Goal: Information Seeking & Learning: Learn about a topic

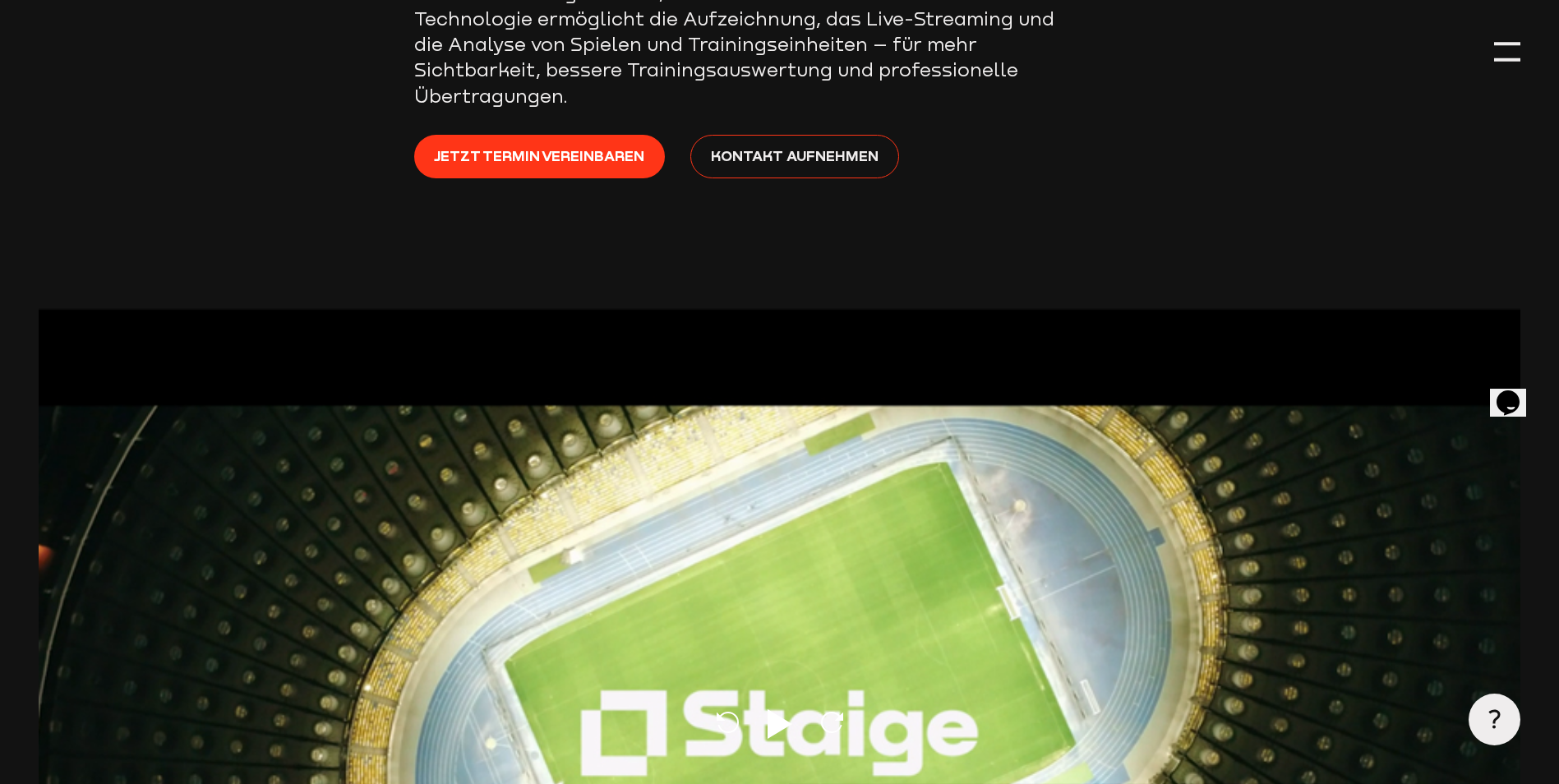
scroll to position [904, 0]
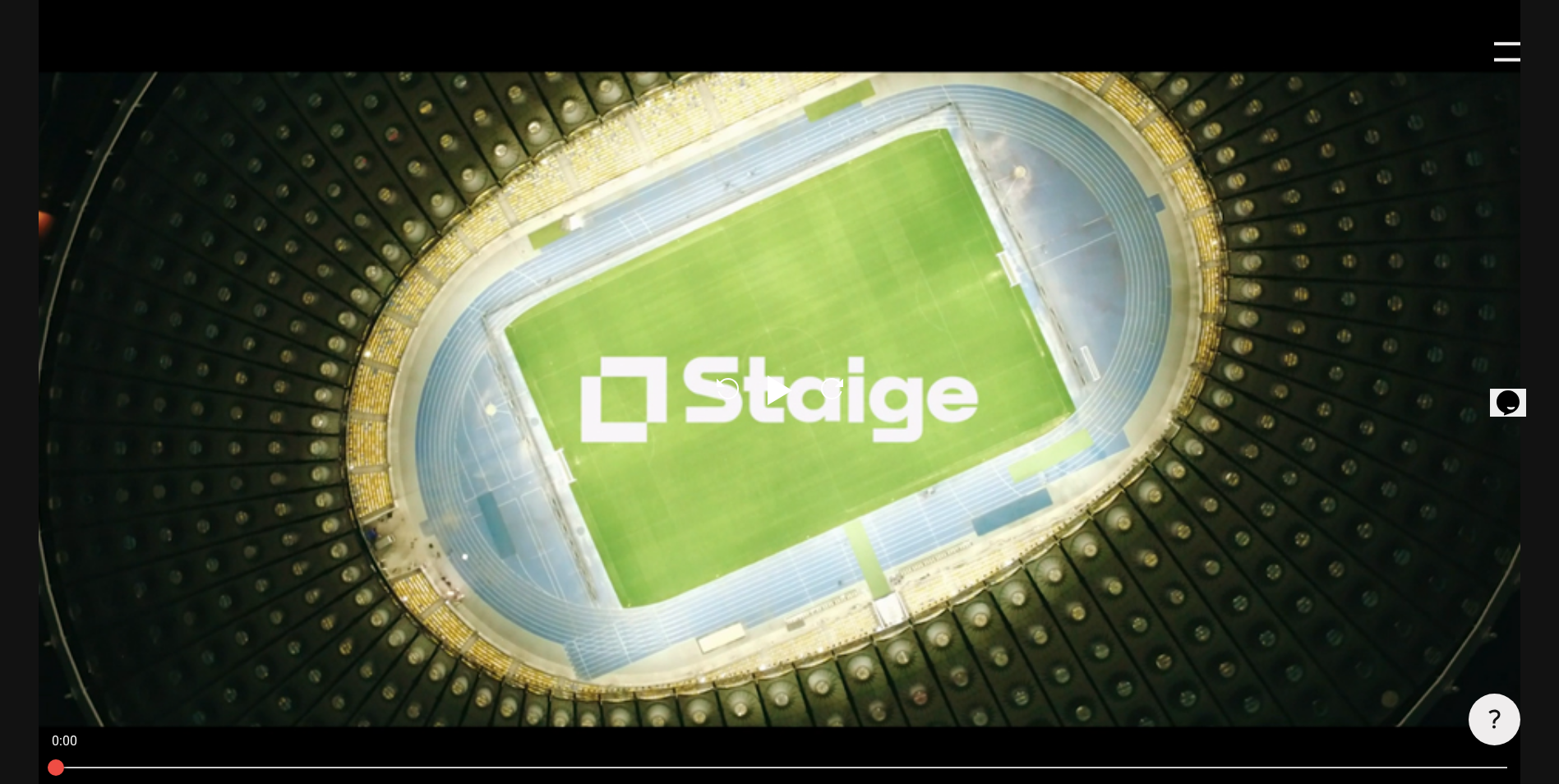
click at [774, 386] on icon at bounding box center [780, 390] width 25 height 30
type input "0.8"
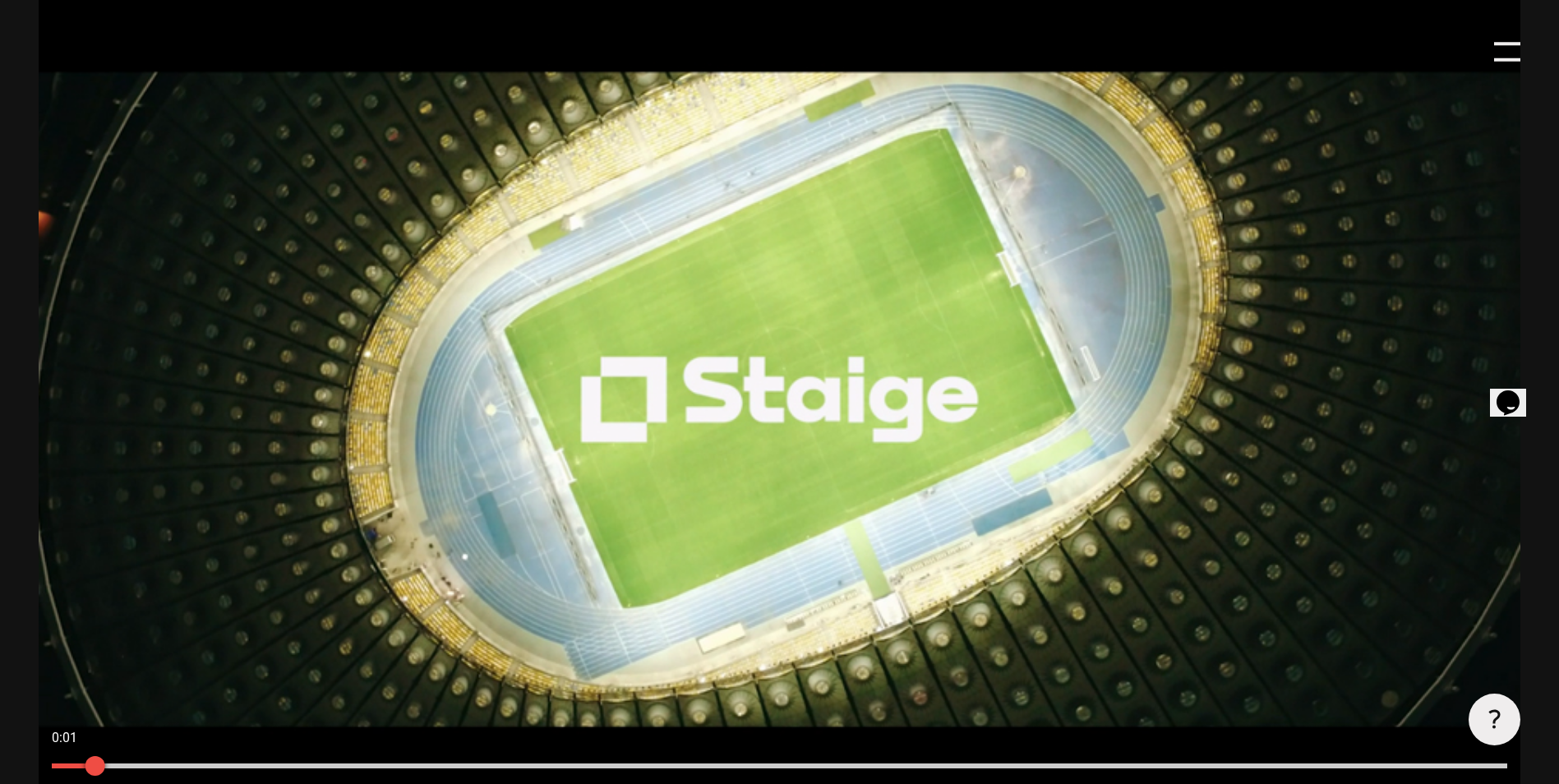
drag, startPoint x: 170, startPoint y: 763, endPoint x: 261, endPoint y: 765, distance: 91.0
click at [173, 764] on div at bounding box center [780, 766] width 1482 height 18
click at [330, 771] on div at bounding box center [780, 766] width 1482 height 18
click at [478, 764] on div at bounding box center [780, 766] width 1482 height 18
drag, startPoint x: 628, startPoint y: 762, endPoint x: 708, endPoint y: 769, distance: 80.3
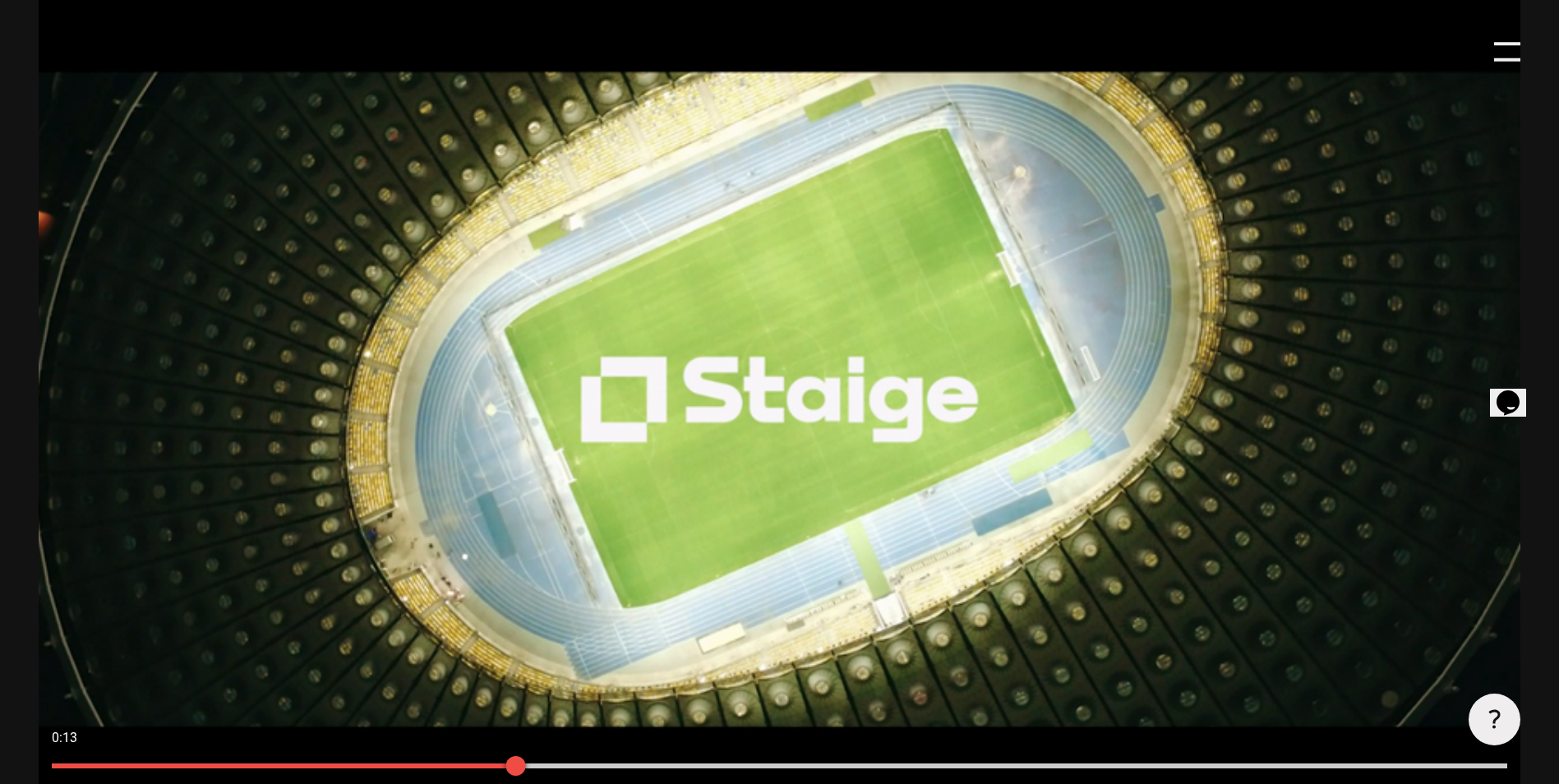
click at [672, 765] on div at bounding box center [780, 766] width 1456 height 5
click at [772, 766] on div at bounding box center [780, 766] width 1456 height 5
click at [899, 768] on div at bounding box center [780, 766] width 1456 height 5
click at [973, 768] on div at bounding box center [780, 766] width 1456 height 5
click at [1058, 768] on div at bounding box center [780, 766] width 1456 height 5
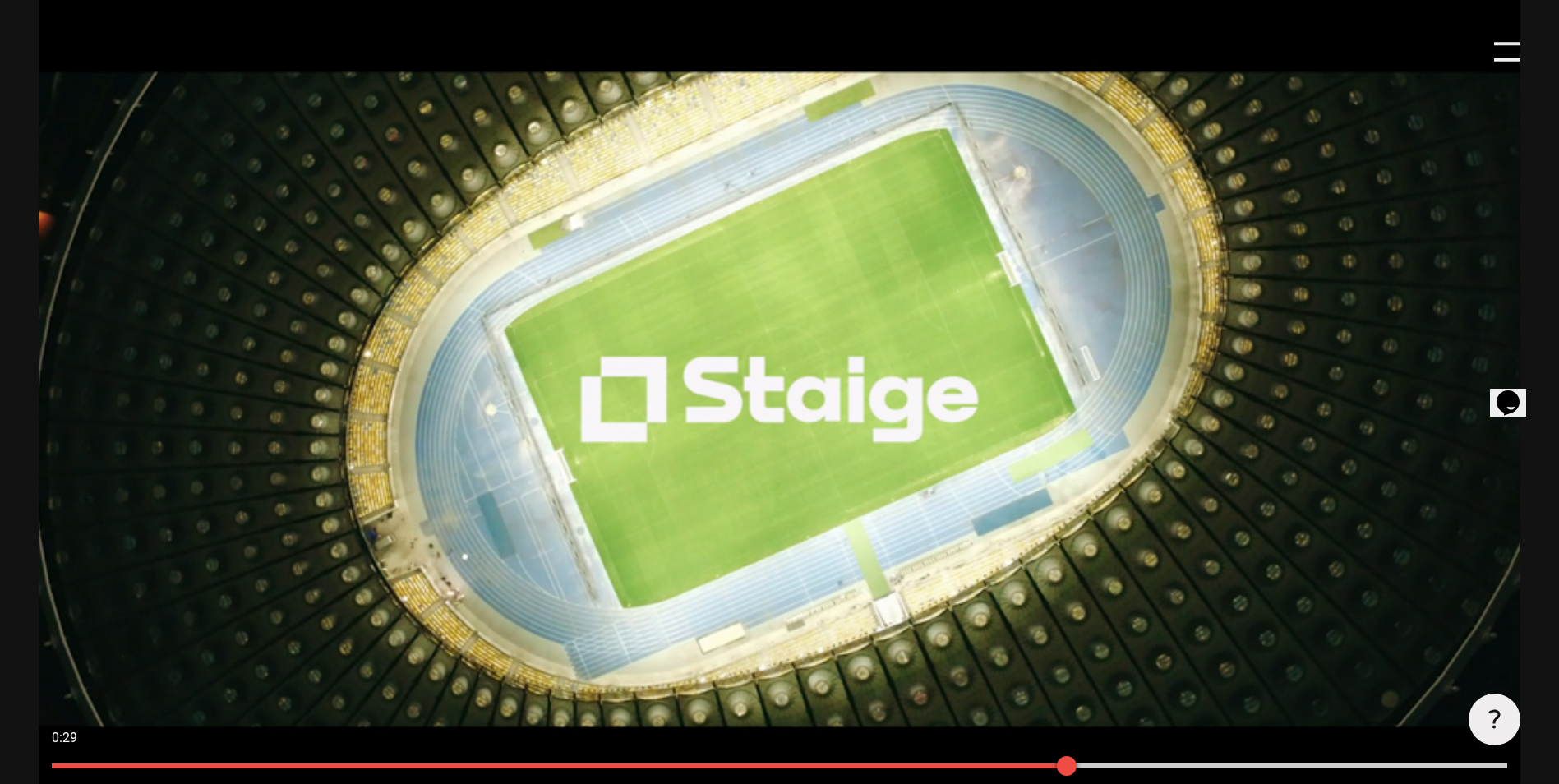
click at [1163, 768] on div at bounding box center [780, 766] width 1456 height 5
click at [1293, 771] on div at bounding box center [780, 766] width 1482 height 18
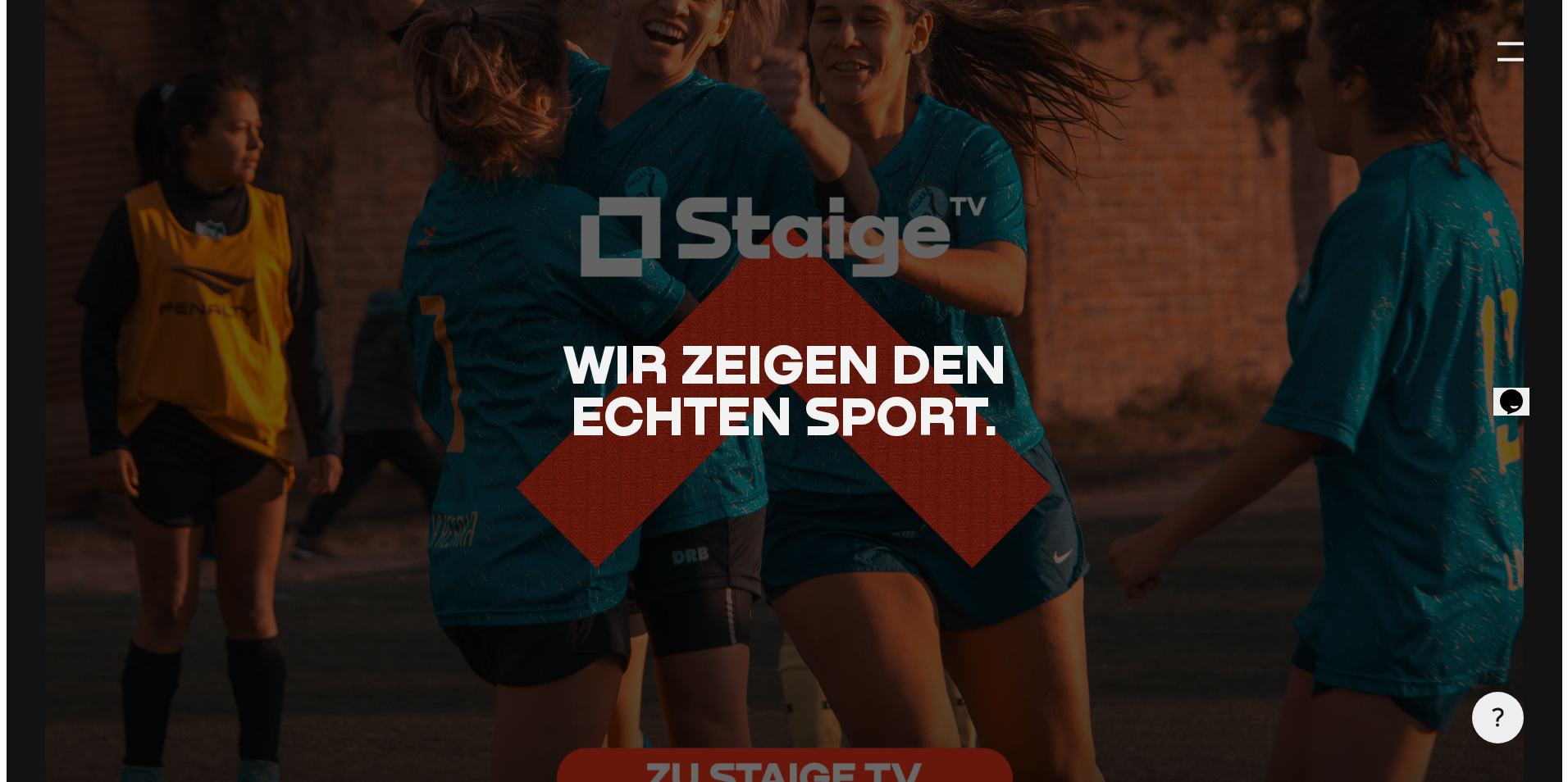
scroll to position [0, 0]
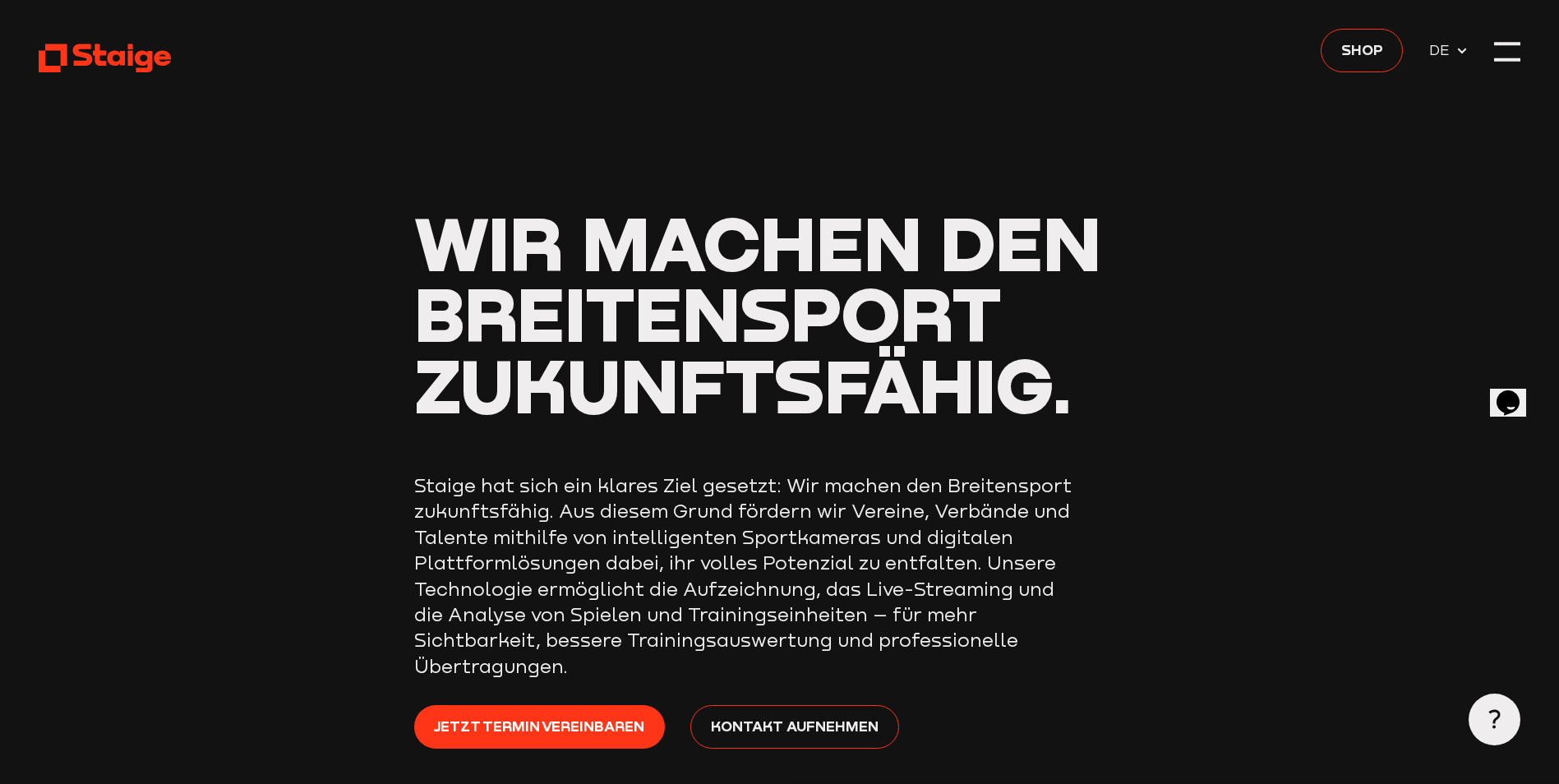
drag, startPoint x: 784, startPoint y: 311, endPoint x: 768, endPoint y: 146, distance: 165.8
click at [1514, 57] on div at bounding box center [1507, 51] width 26 height 26
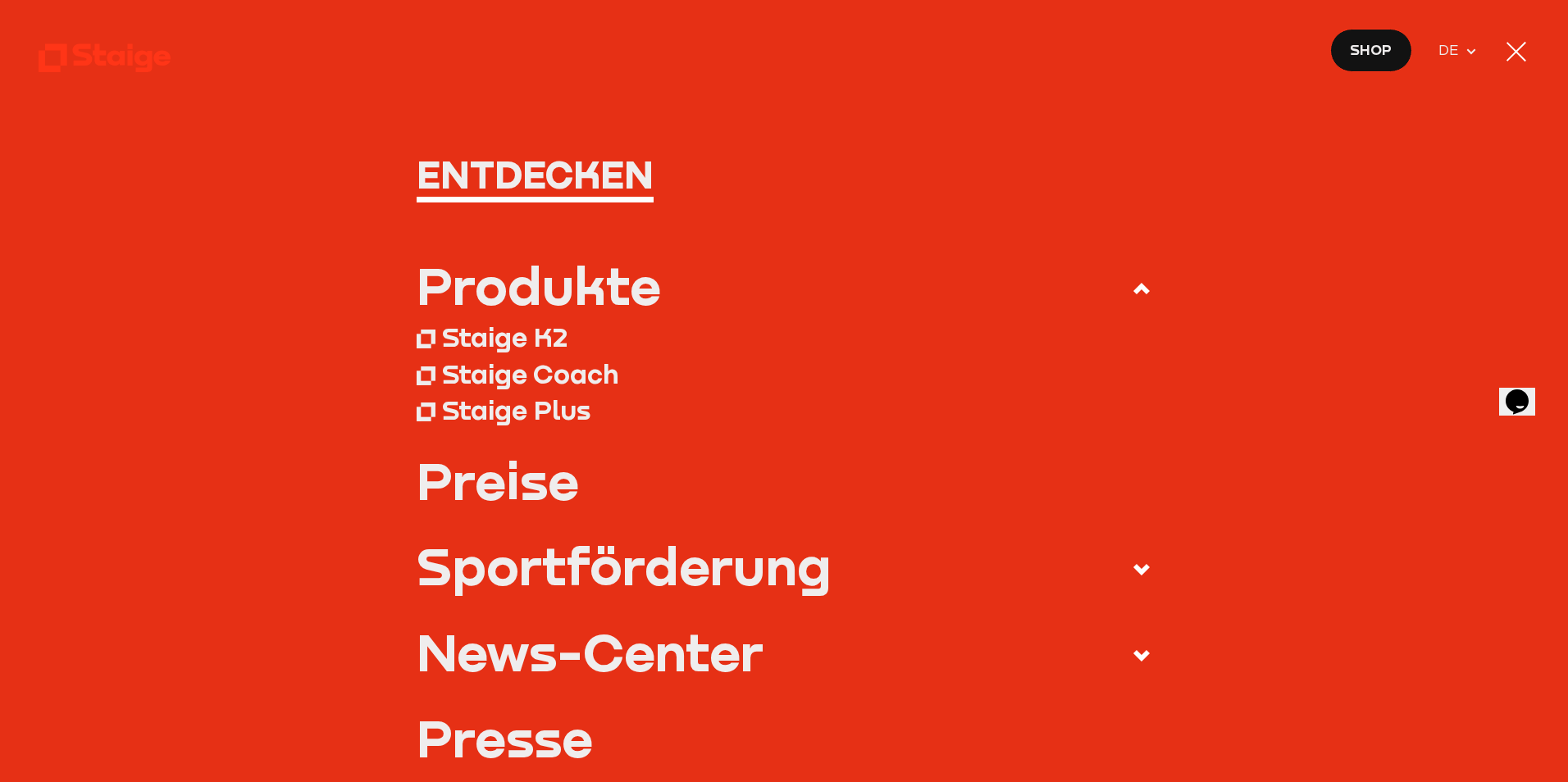
click at [511, 283] on div "Produkte" at bounding box center [539, 285] width 244 height 52
click at [0, 0] on input "Produkte" at bounding box center [0, 0] width 0 height 0
click at [482, 344] on div "Staige K2" at bounding box center [505, 337] width 125 height 32
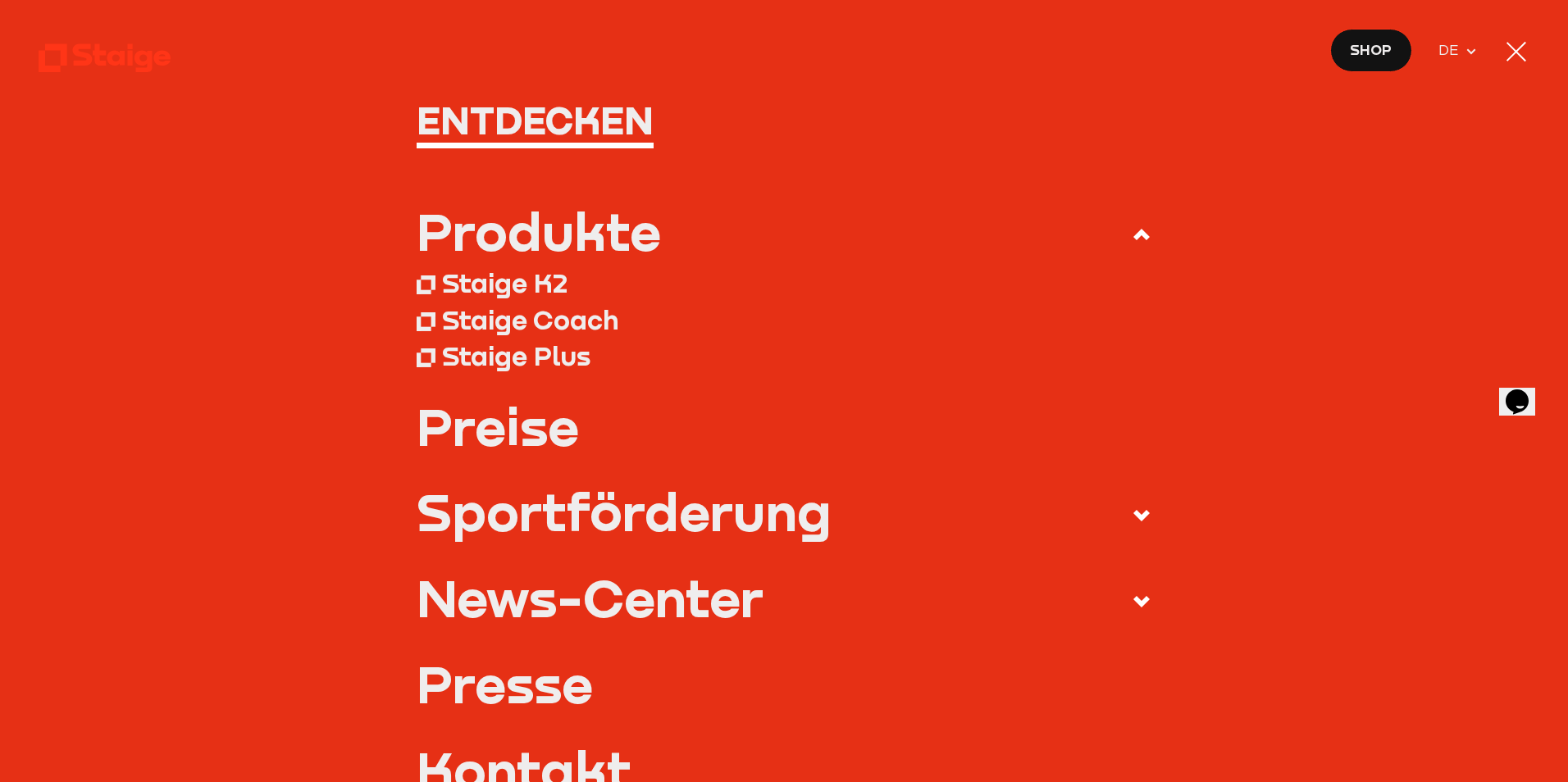
scroll to position [82, 0]
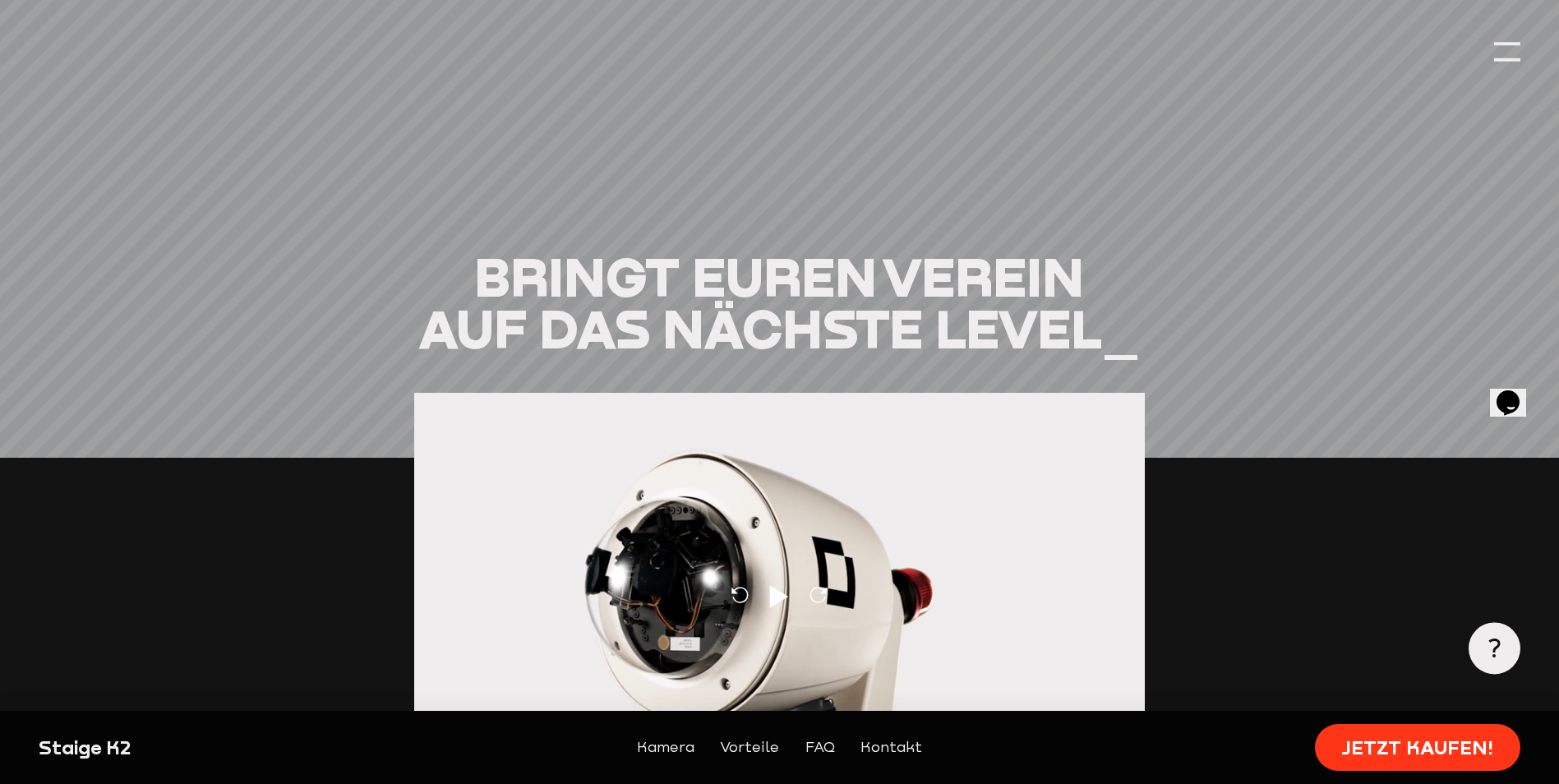
scroll to position [1891, 0]
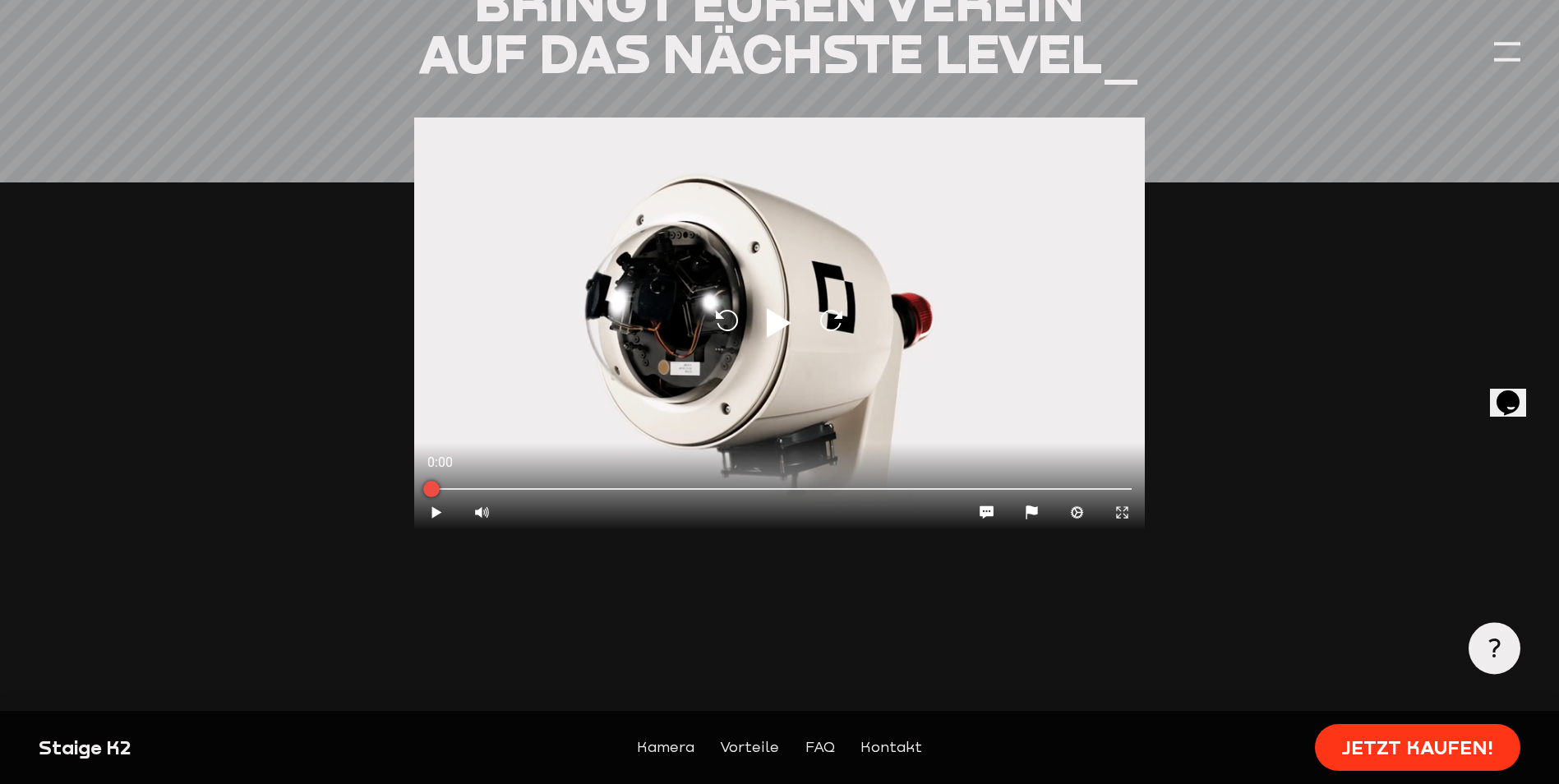
click at [791, 304] on icon "Play" at bounding box center [779, 323] width 40 height 40
type input "0.8"
click at [471, 485] on div at bounding box center [780, 487] width 705 height 5
click at [567, 485] on div at bounding box center [780, 487] width 705 height 5
click at [681, 485] on div at bounding box center [780, 487] width 705 height 5
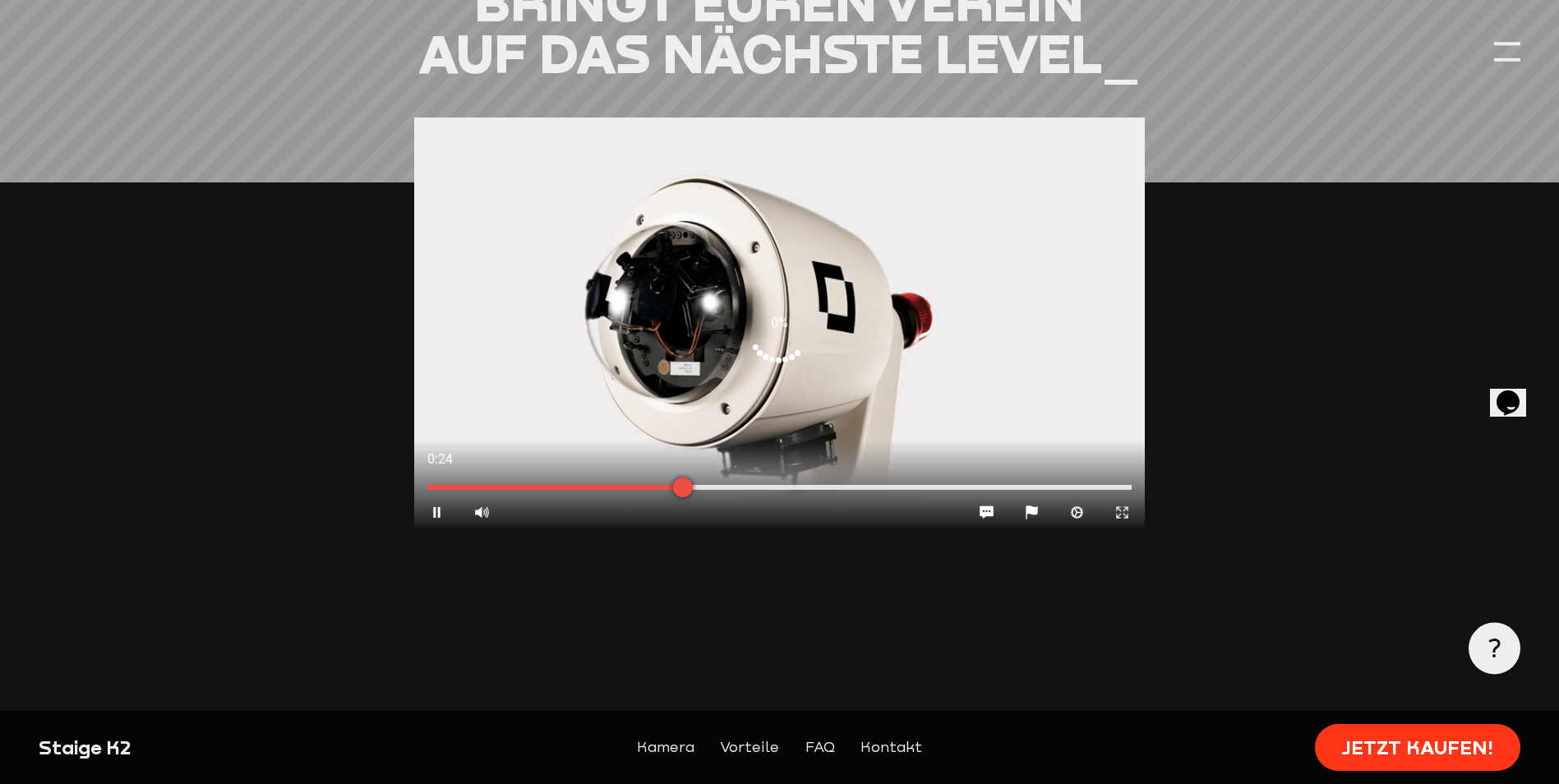
click at [814, 485] on div at bounding box center [780, 487] width 705 height 5
click at [947, 485] on div at bounding box center [780, 487] width 705 height 5
click at [1070, 478] on div at bounding box center [780, 487] width 731 height 18
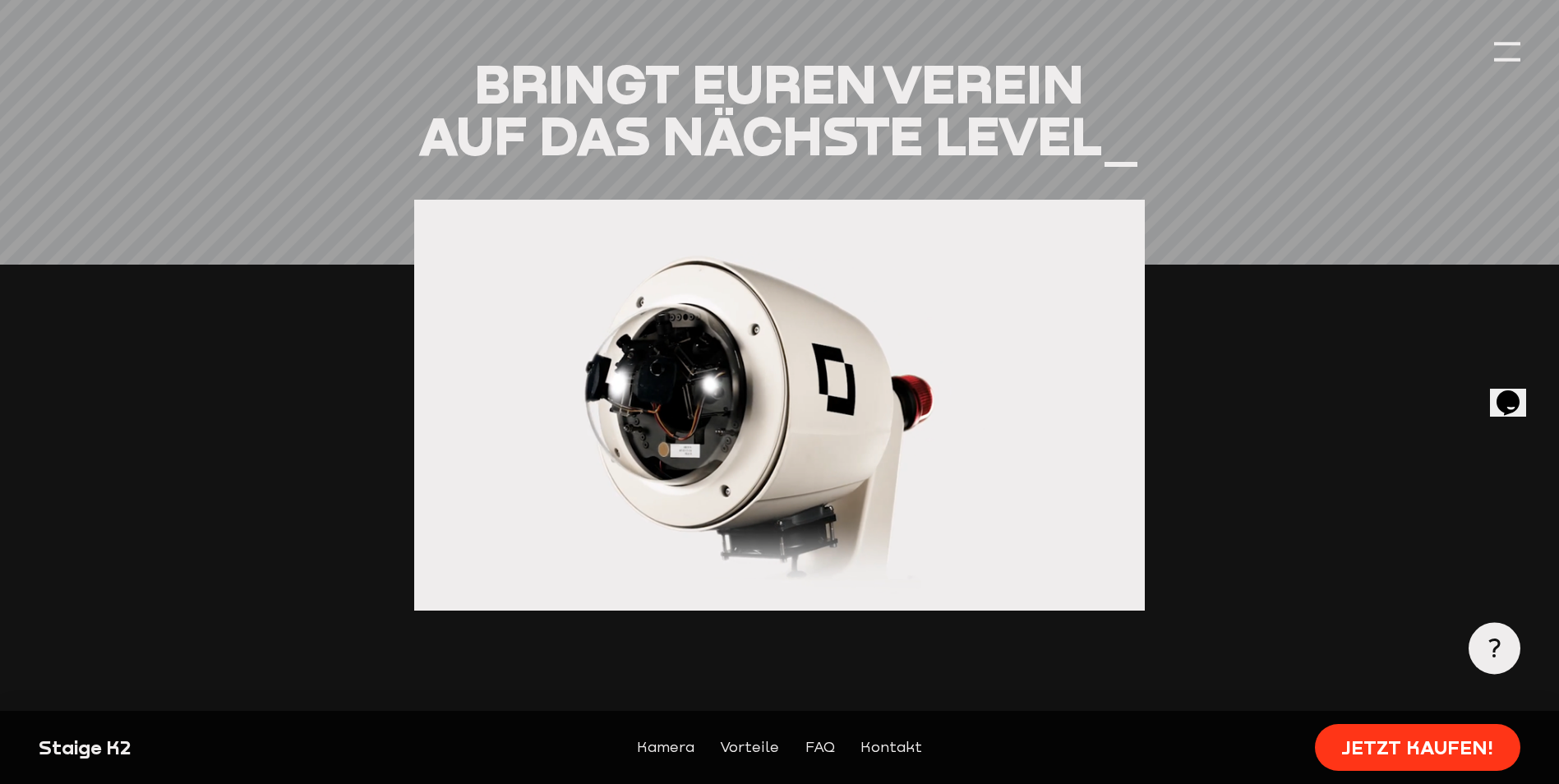
click at [1493, 65] on section "Bringt euren Verein auf das nächste Level_ 1:03 Pause Volume High Chatbox Ellip…" at bounding box center [780, 496] width 1482 height 877
click at [1498, 54] on div at bounding box center [1507, 51] width 26 height 26
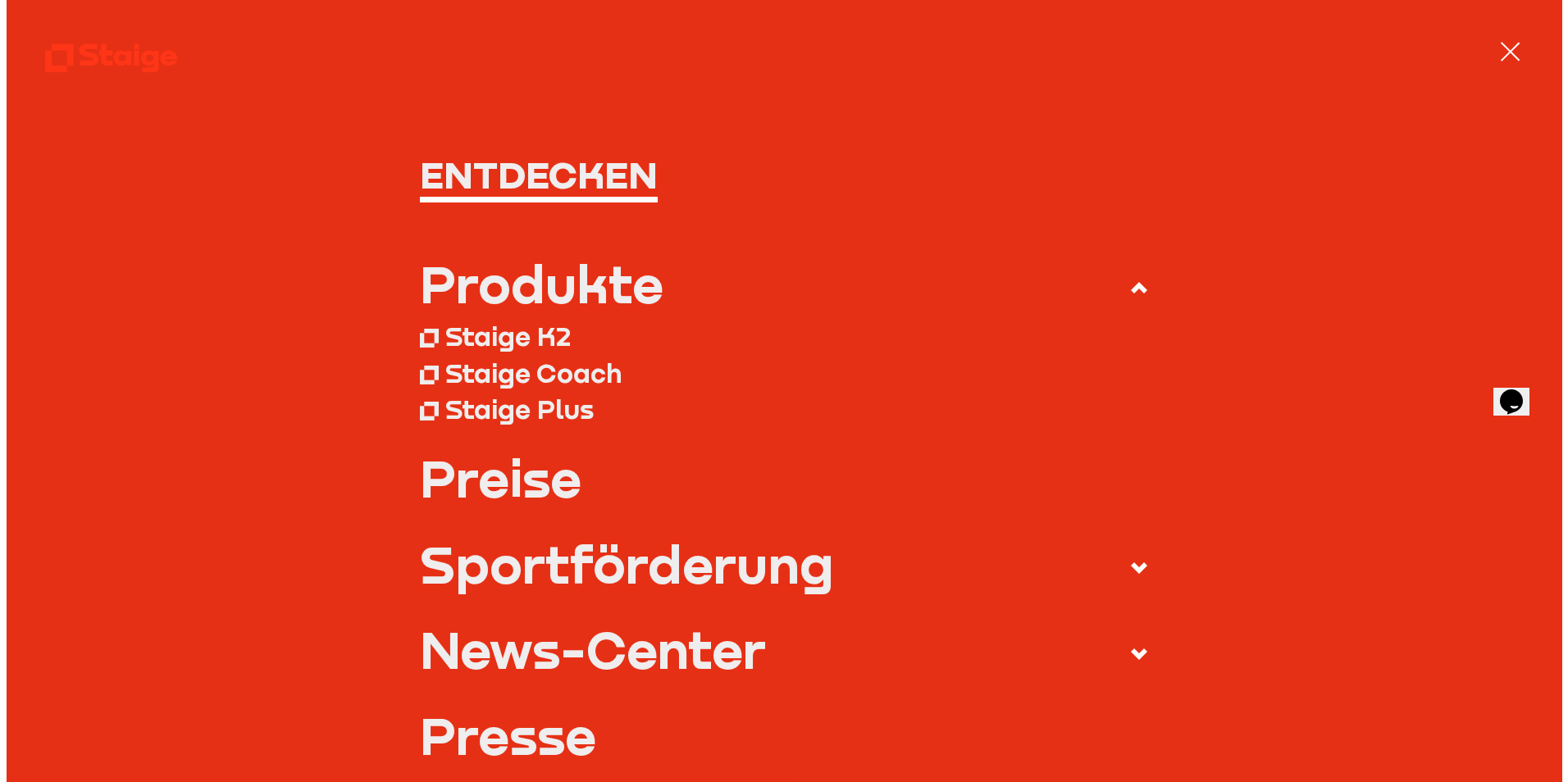
scroll to position [1811, 0]
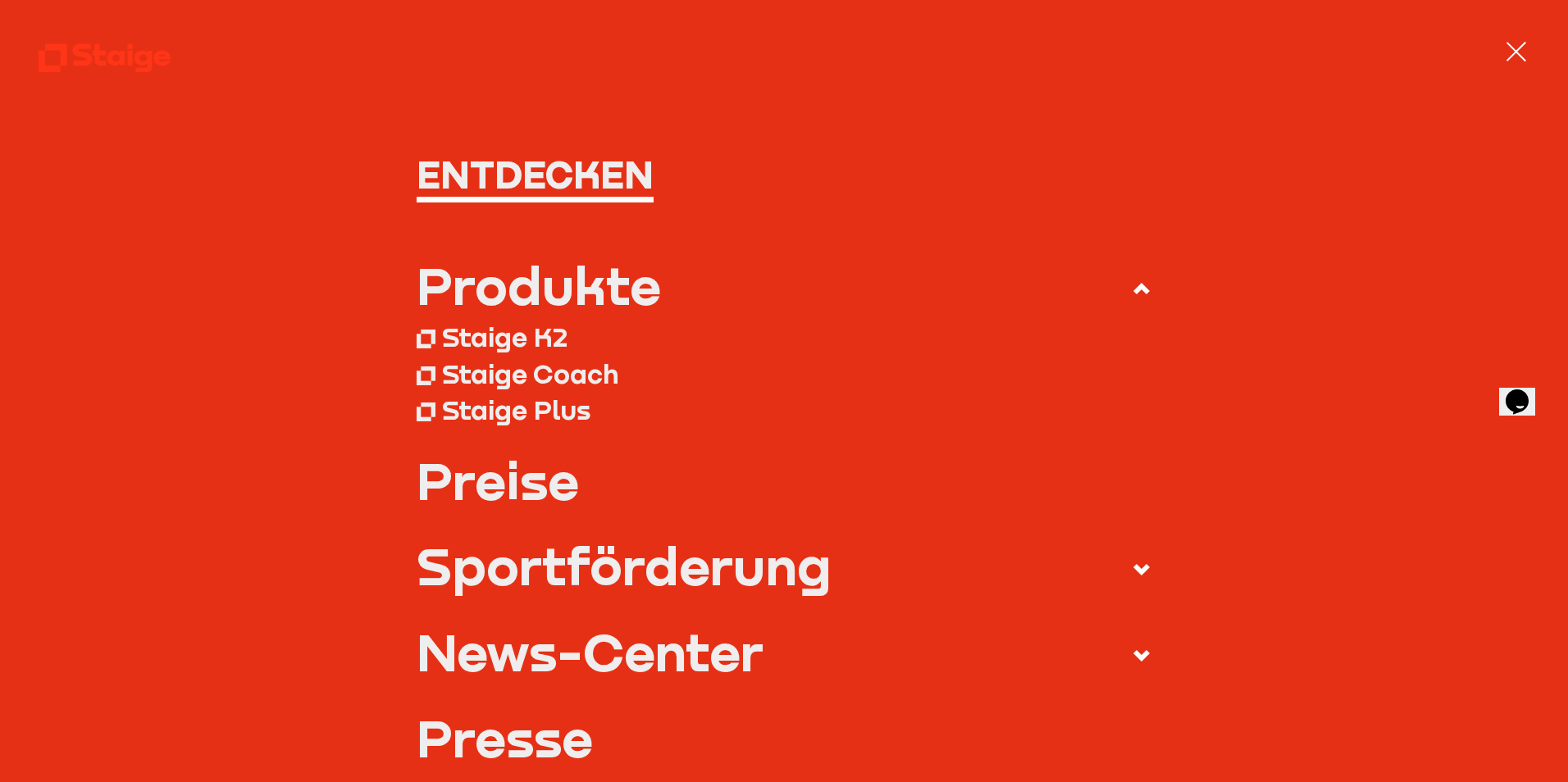
click at [586, 568] on div "Sportförderung" at bounding box center [624, 565] width 415 height 52
click at [0, 0] on input "Sportförderung" at bounding box center [0, 0] width 0 height 0
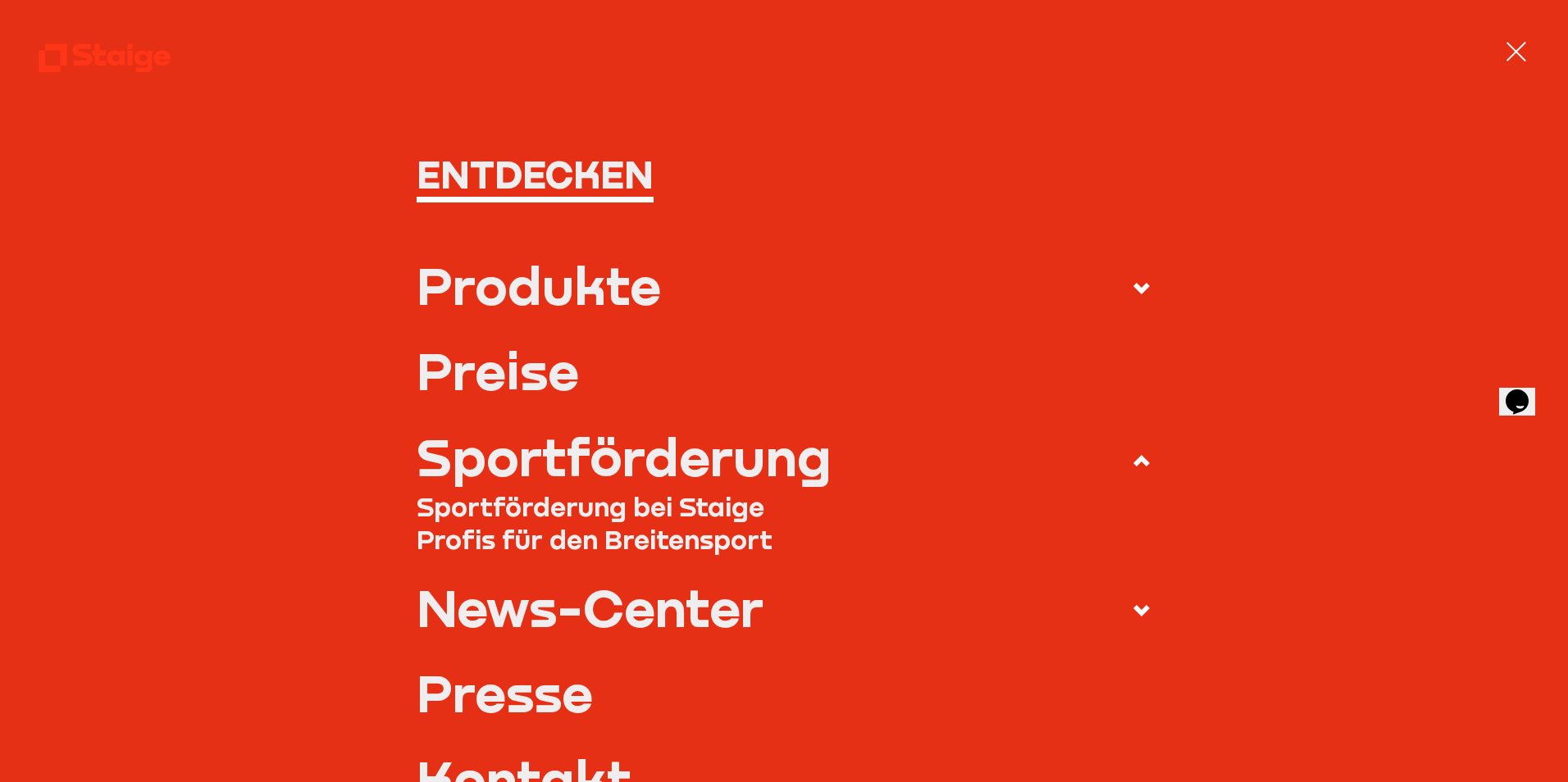
click at [616, 506] on link "Sportförderung bei Staige" at bounding box center [785, 506] width 736 height 32
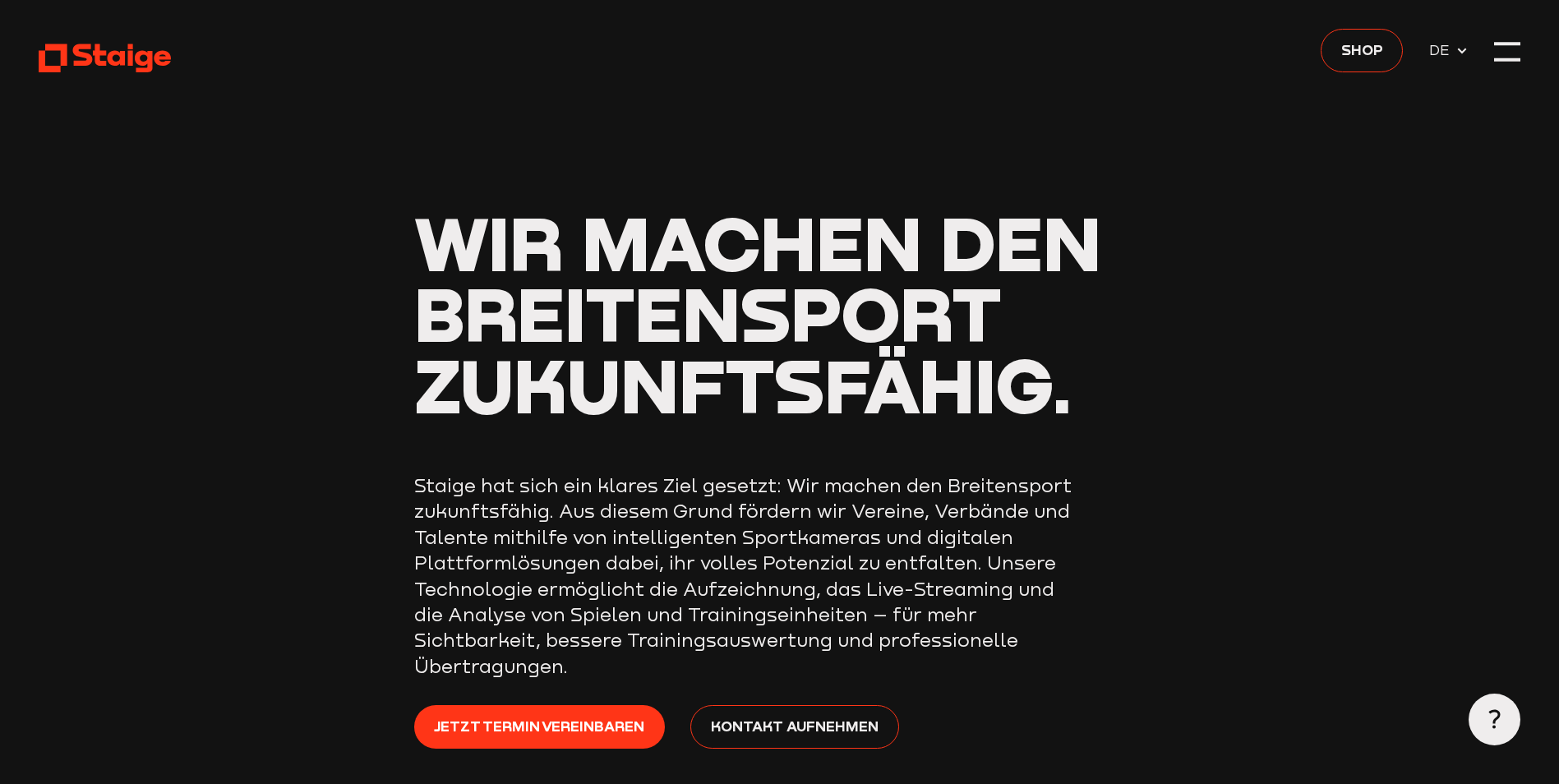
click at [1505, 55] on div at bounding box center [1507, 51] width 26 height 26
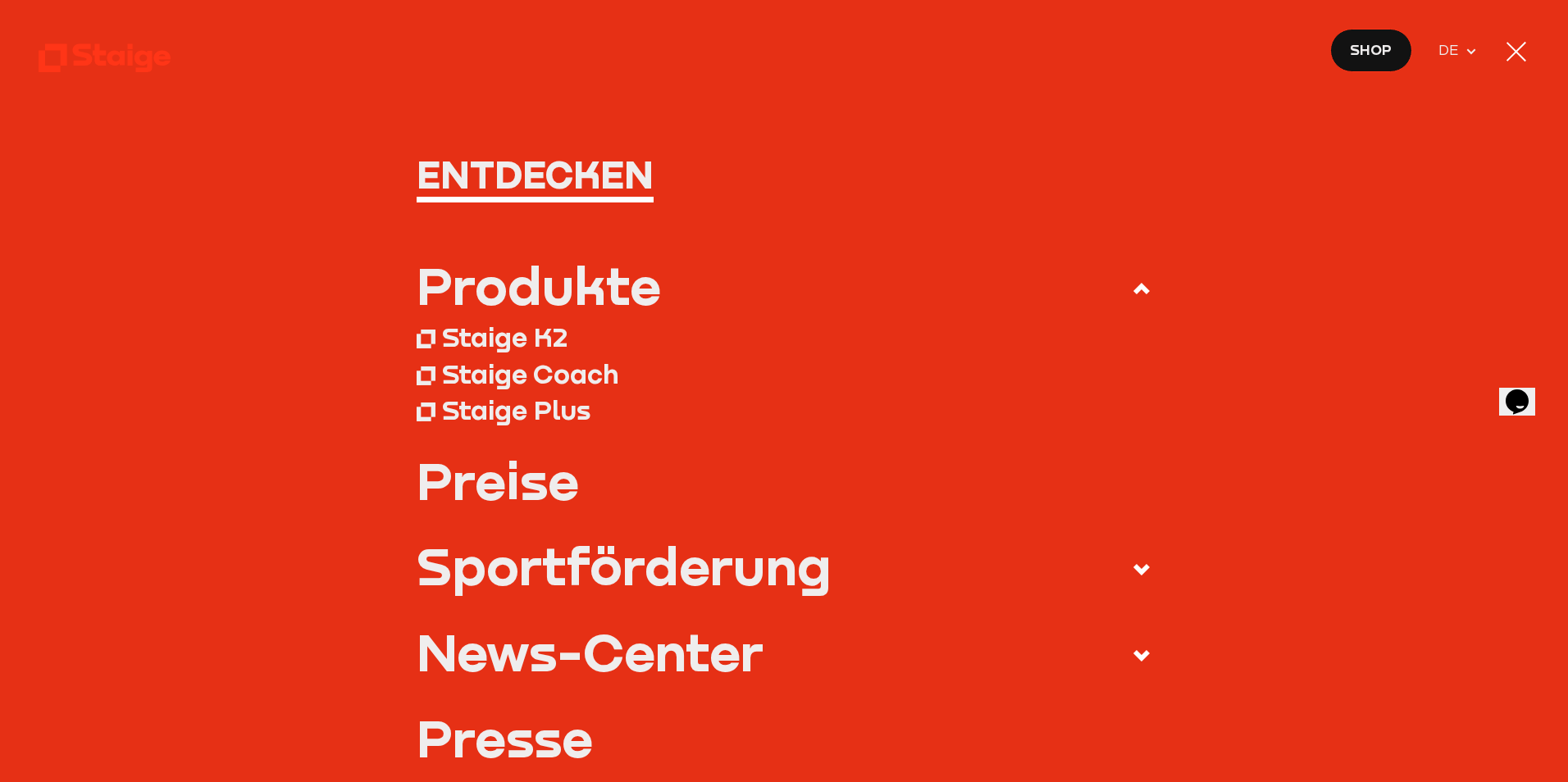
click at [514, 479] on link "Preise" at bounding box center [785, 480] width 736 height 52
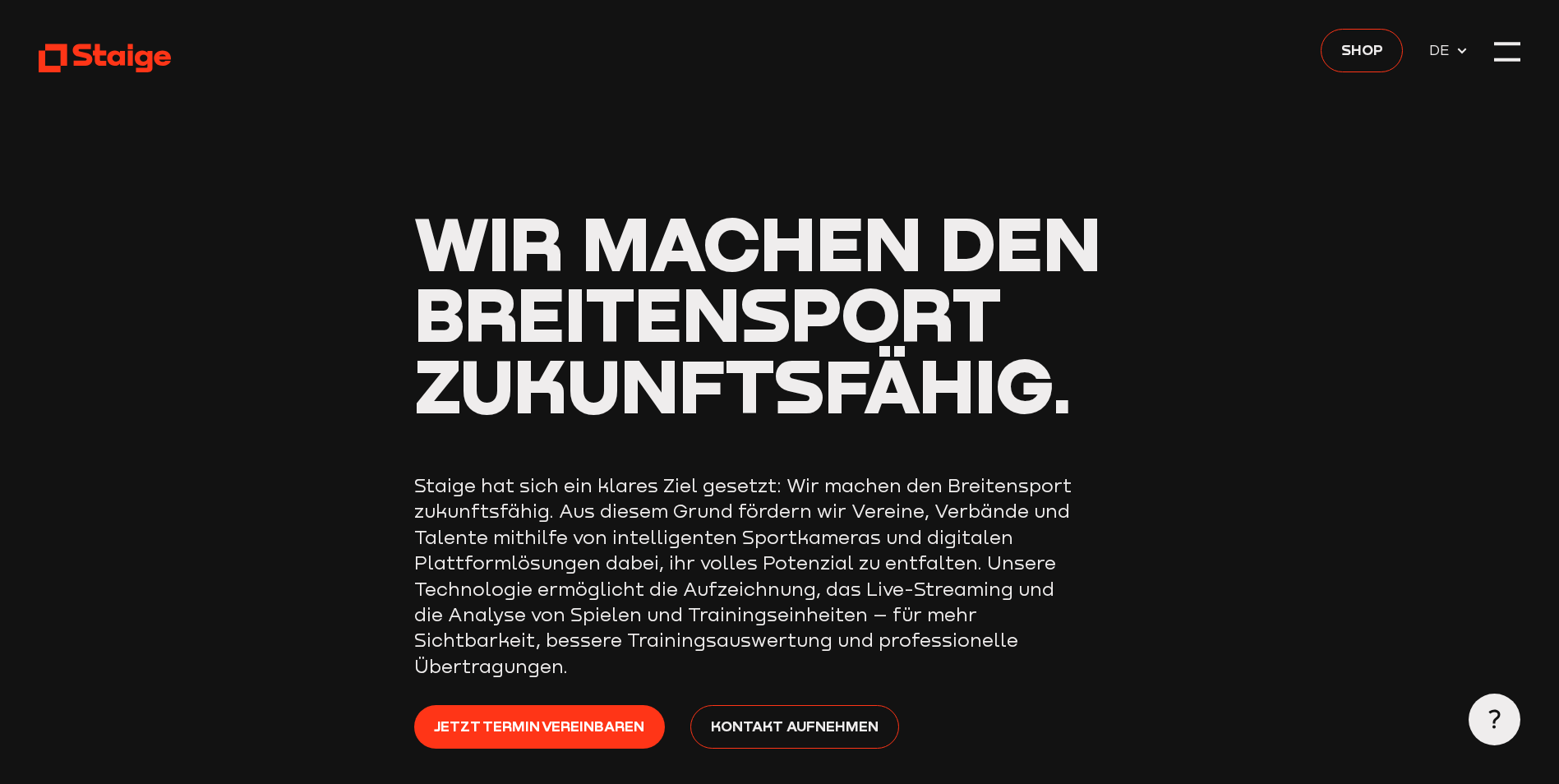
click at [1494, 56] on header "Wir machen den Breitensport zukunftsfähig. Staige hat sich ein klares Ziel gese…" at bounding box center [780, 439] width 1482 height 878
click at [1506, 55] on div at bounding box center [1507, 51] width 26 height 26
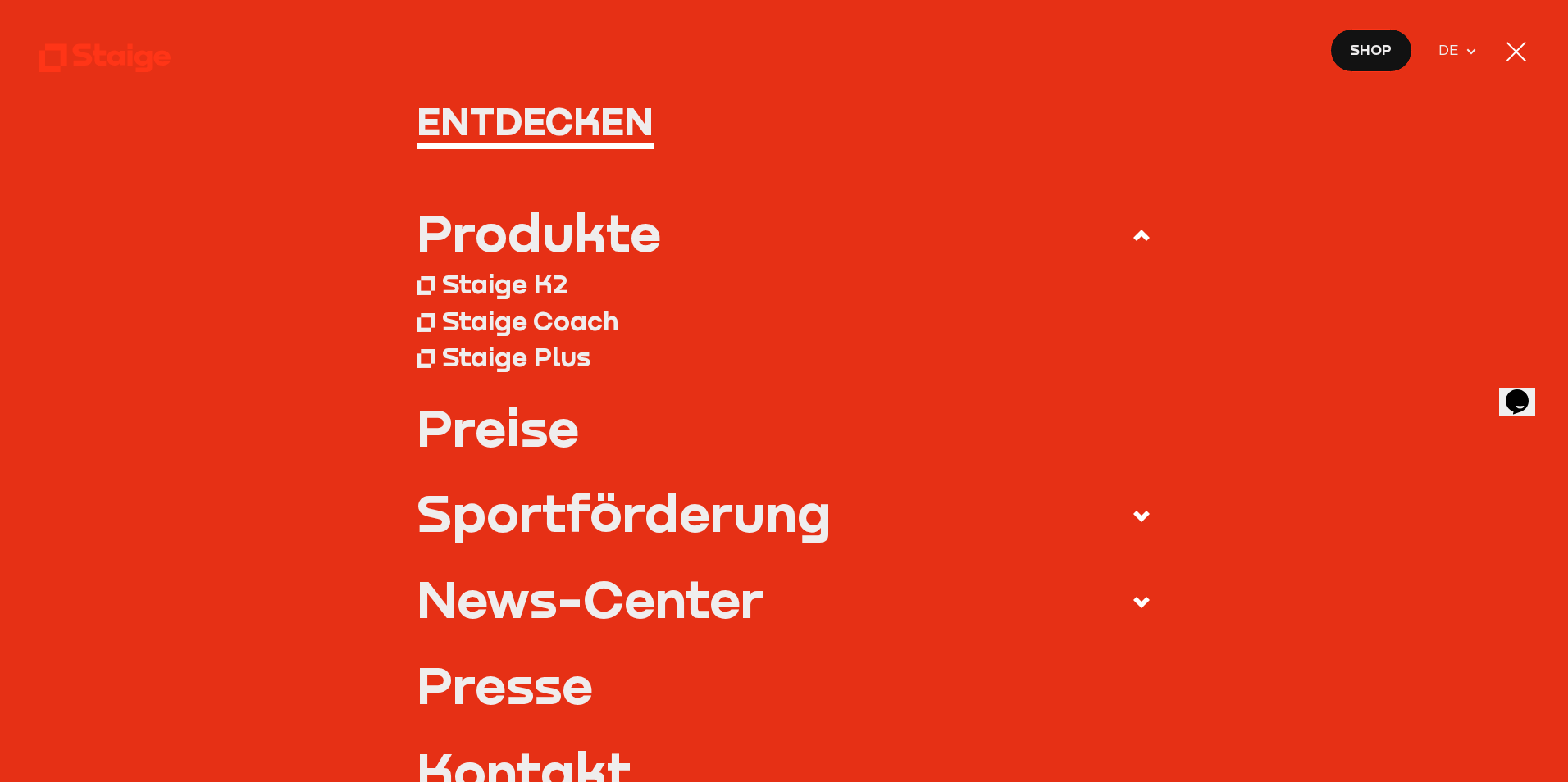
scroll to position [82, 0]
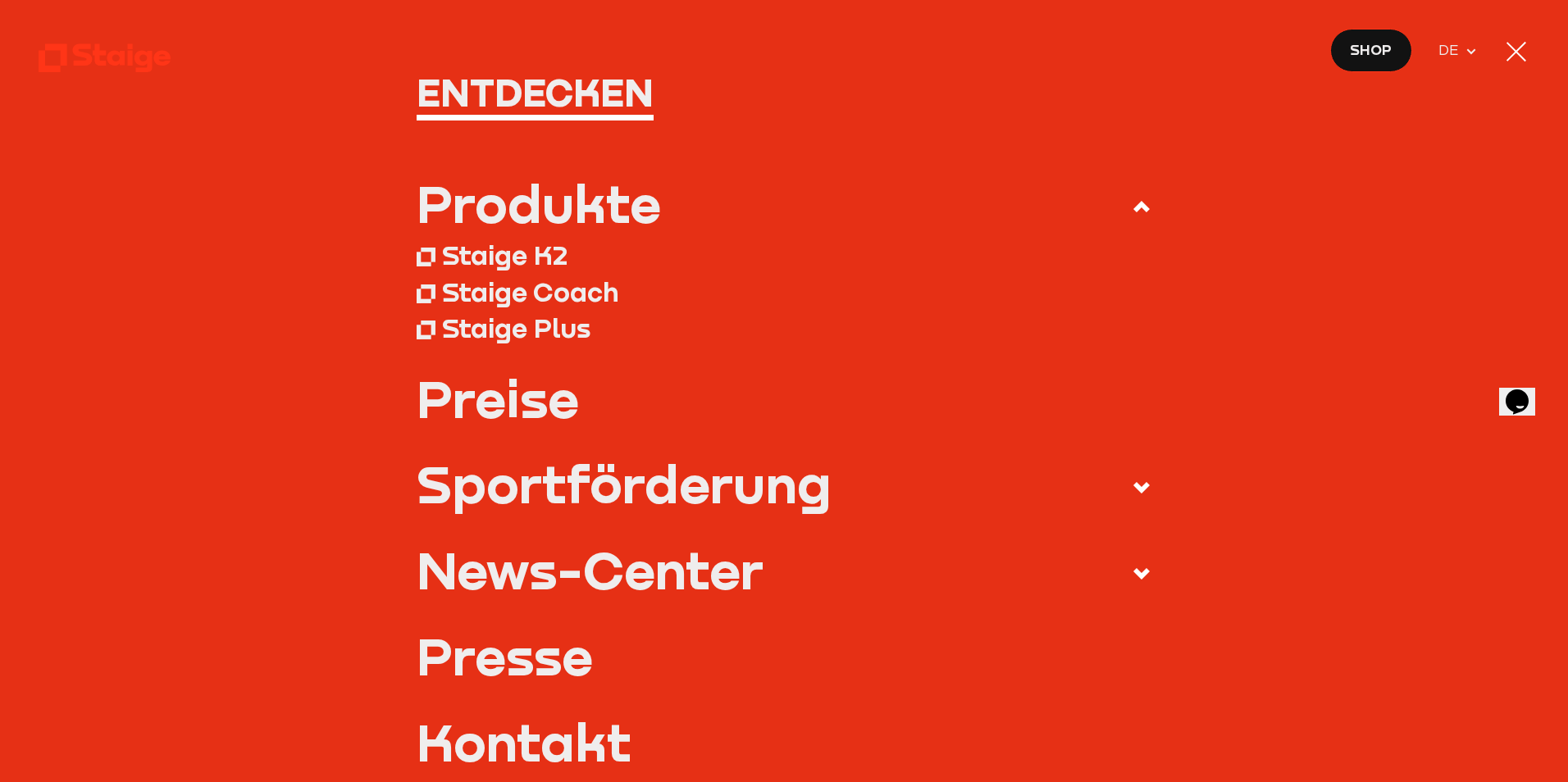
click at [522, 398] on link "Preise" at bounding box center [785, 398] width 736 height 52
